Goal: Information Seeking & Learning: Learn about a topic

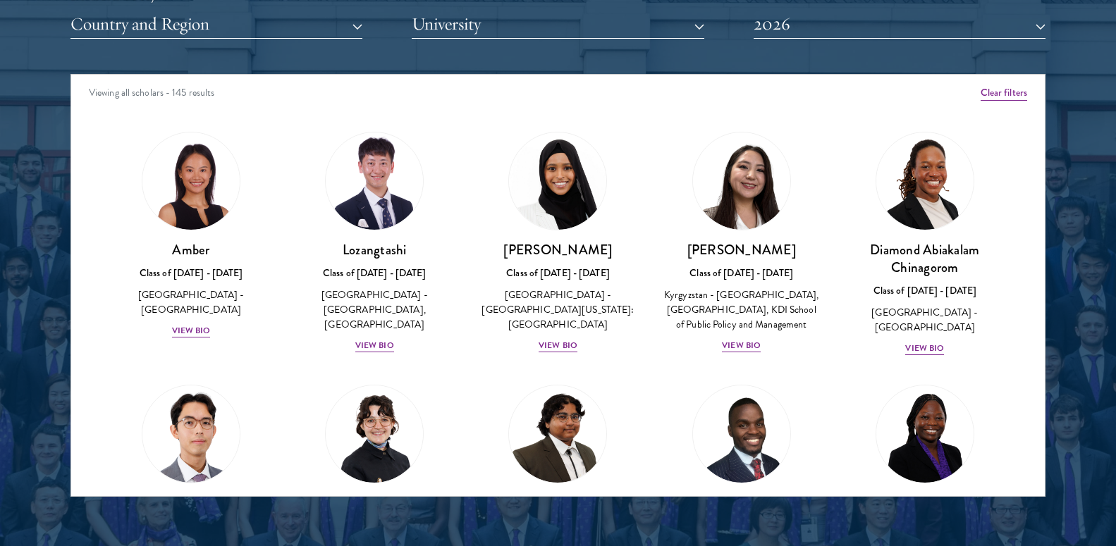
scroll to position [1812, 0]
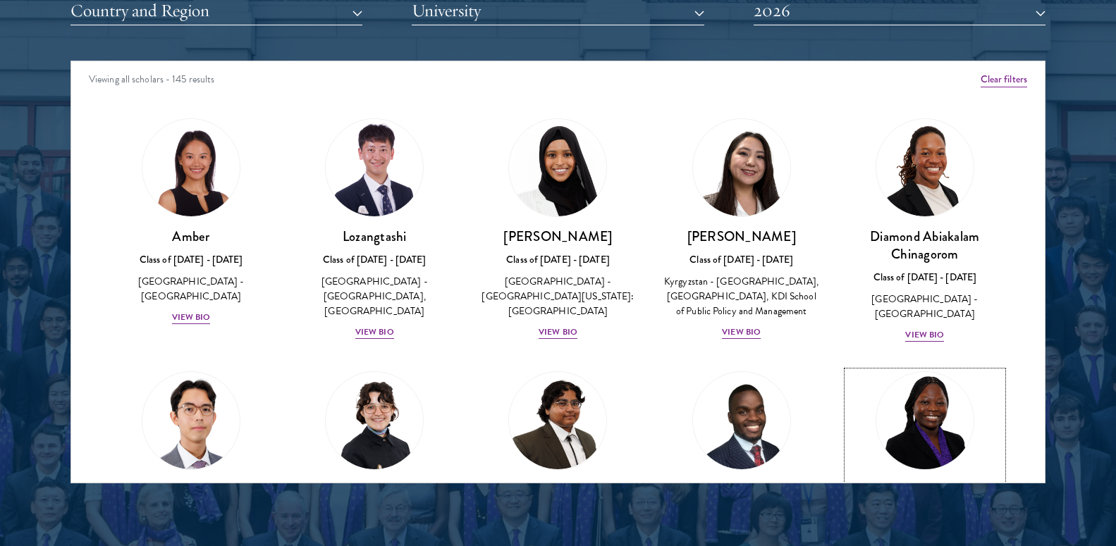
click at [911, 428] on img at bounding box center [925, 420] width 107 height 107
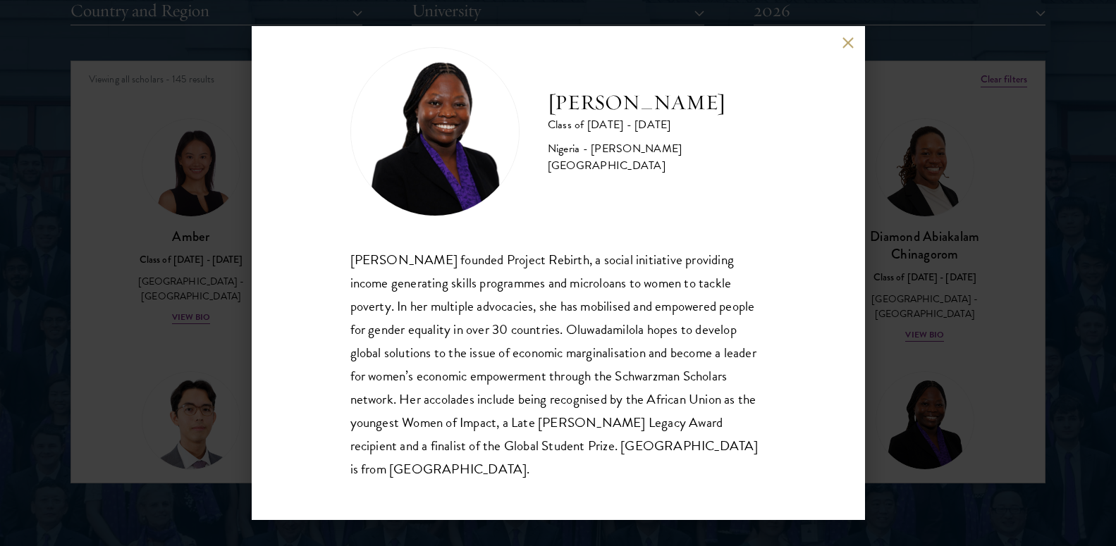
scroll to position [23, 0]
click at [853, 42] on button at bounding box center [849, 43] width 12 height 12
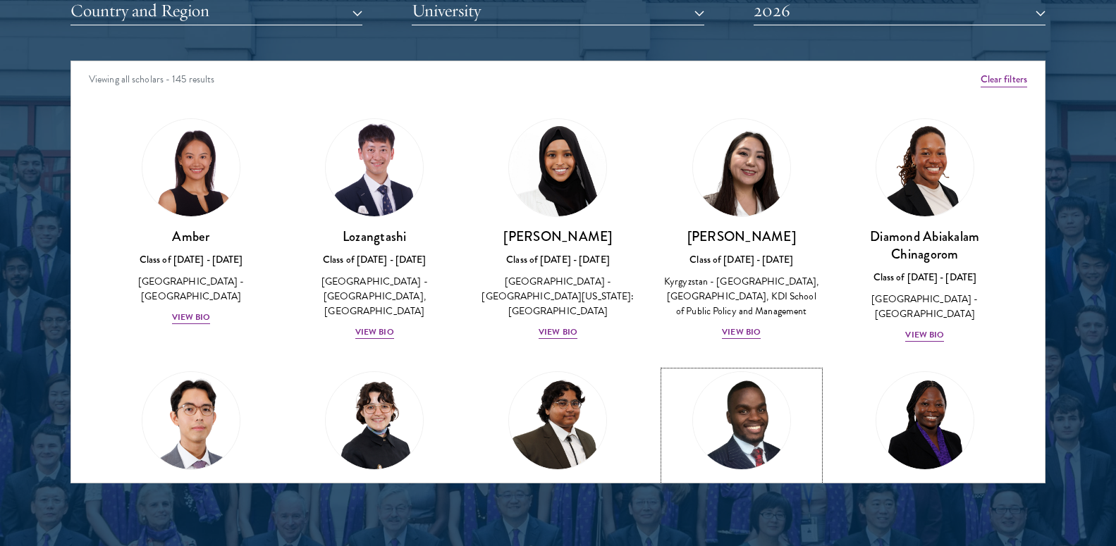
click at [774, 435] on img at bounding box center [741, 420] width 107 height 107
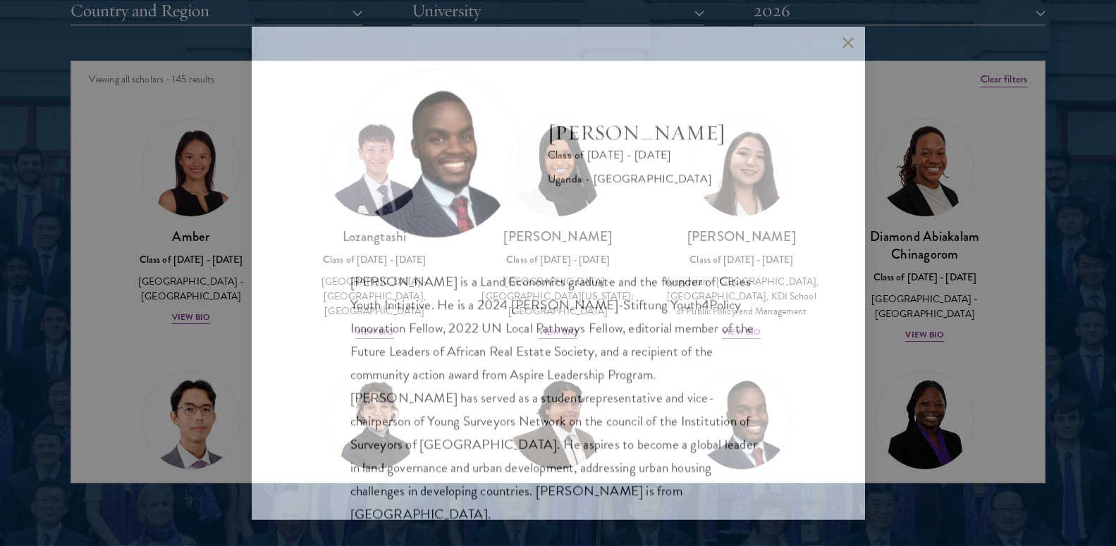
scroll to position [23, 0]
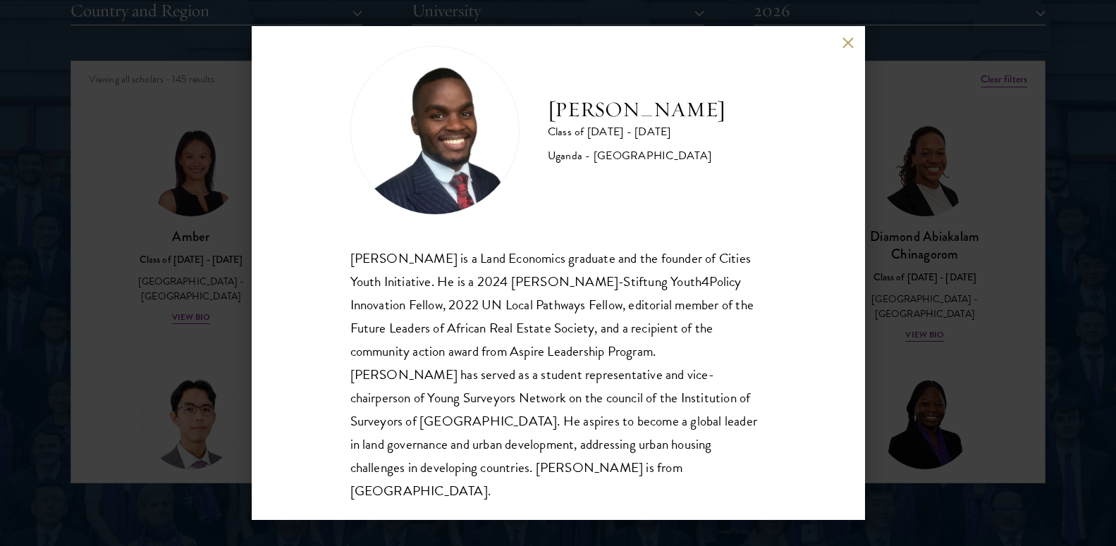
click at [848, 42] on button at bounding box center [849, 43] width 12 height 12
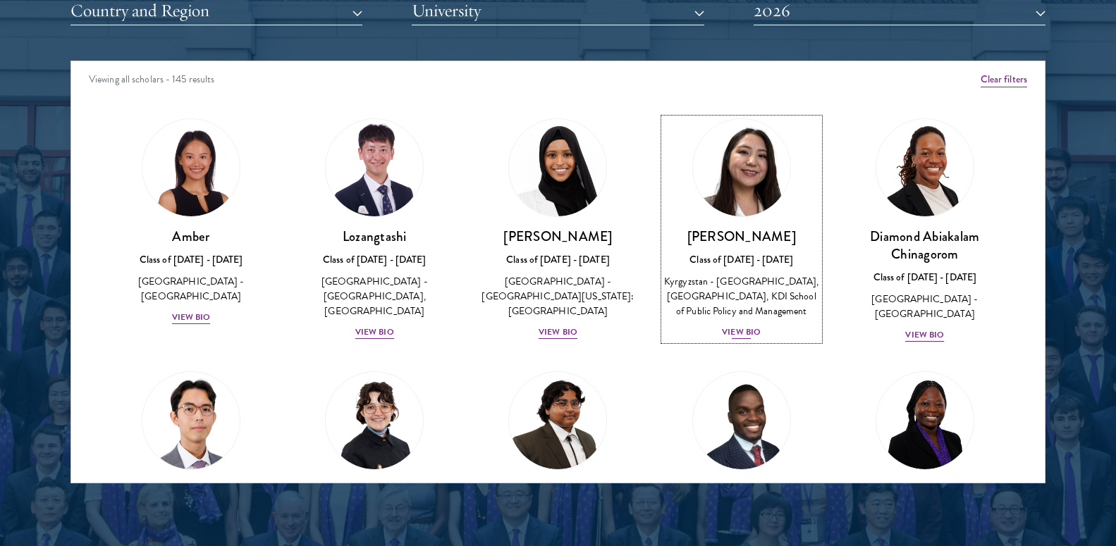
click at [716, 233] on h3 "[PERSON_NAME]" at bounding box center [741, 237] width 155 height 18
